Goal: Task Accomplishment & Management: Manage account settings

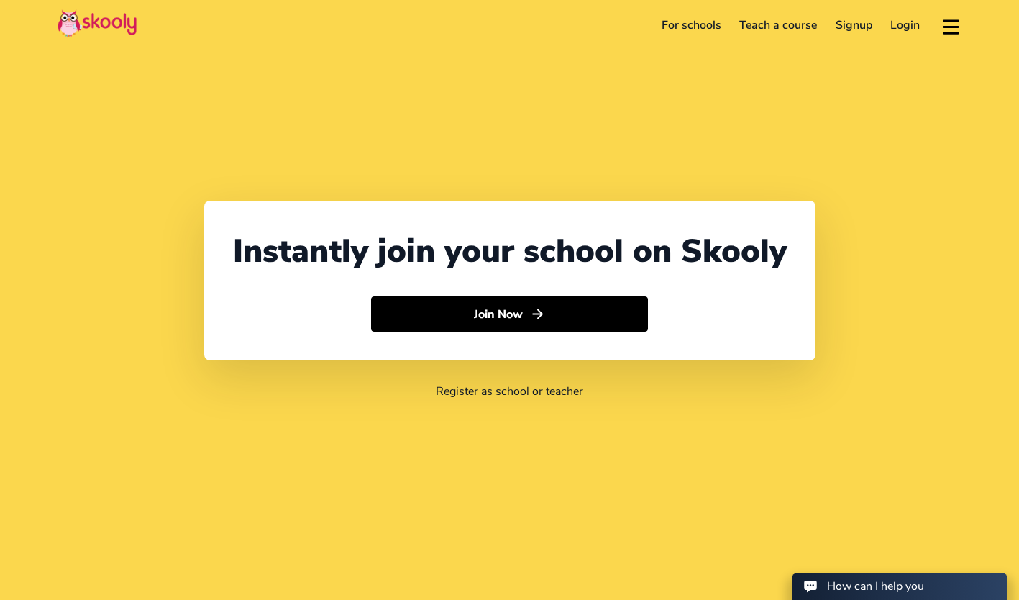
select select "60"
select select "[GEOGRAPHIC_DATA]"
select select "[GEOGRAPHIC_DATA]/Kuala_Lumpur"
click at [911, 22] on link "Login" at bounding box center [906, 25] width 48 height 23
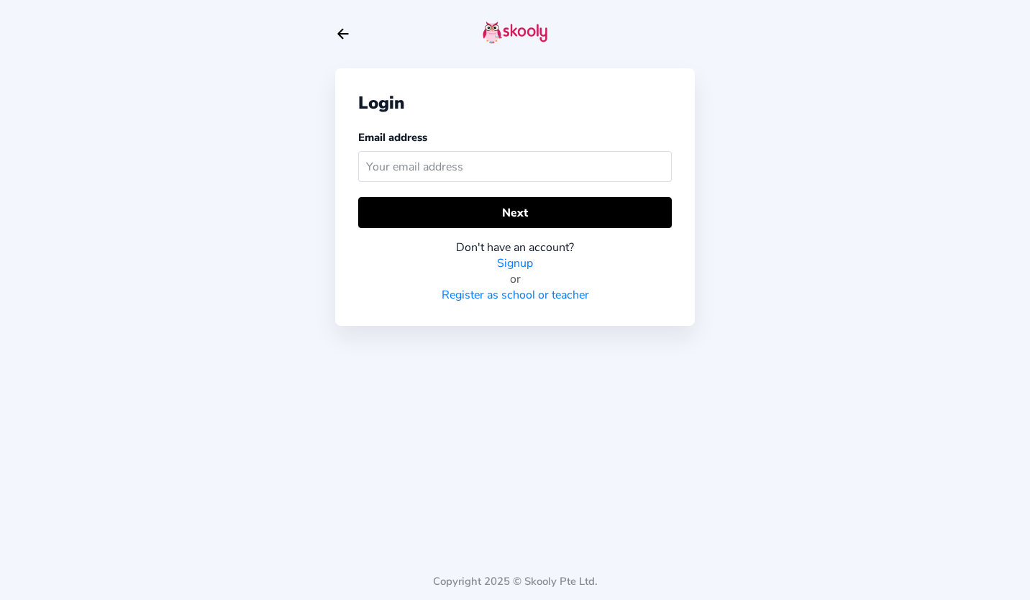
click at [457, 155] on input "text" at bounding box center [515, 166] width 314 height 31
type input "[EMAIL_ADDRESS][DOMAIN_NAME]"
click at [460, 212] on button "Next" at bounding box center [515, 212] width 314 height 31
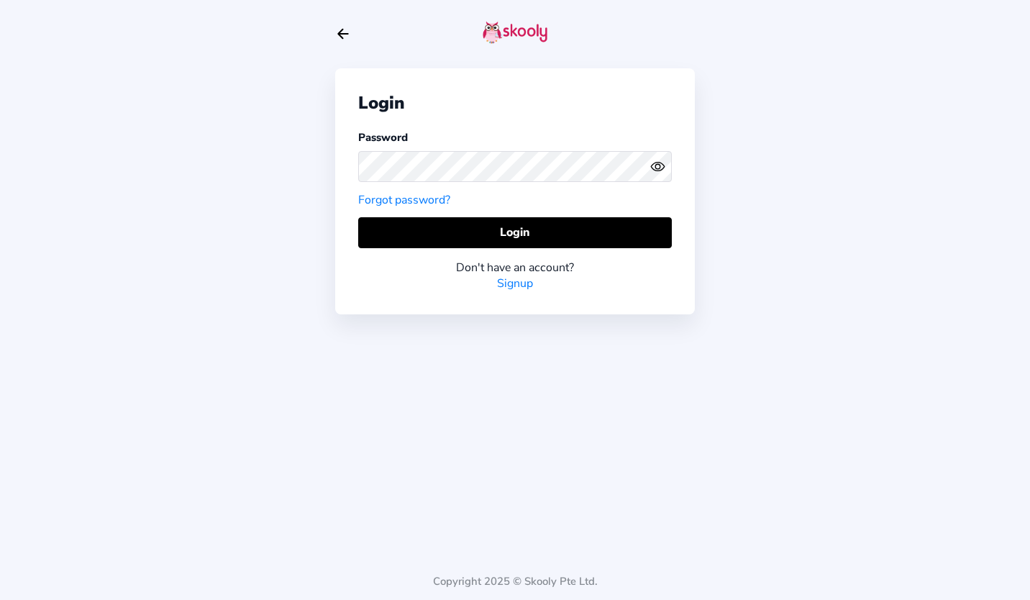
click at [522, 247] on button "Login" at bounding box center [515, 232] width 314 height 31
